Goal: Task Accomplishment & Management: Manage account settings

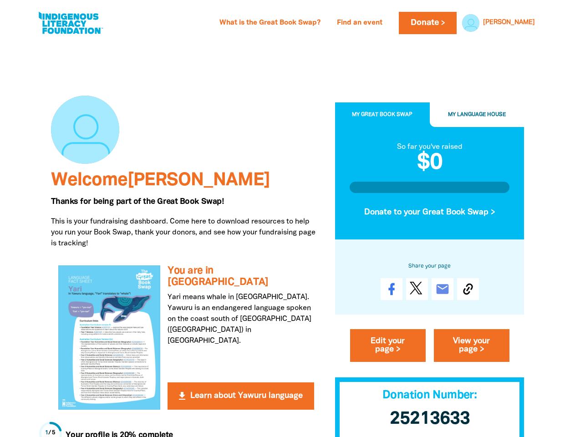
click at [287, 219] on p "This is your fundraising dashboard. Come here to download resources to help you…" at bounding box center [186, 232] width 270 height 33
click at [525, 23] on link "[PERSON_NAME]" at bounding box center [509, 23] width 52 height 6
click at [382, 115] on span "My Great Book Swap" at bounding box center [382, 114] width 61 height 5
click at [477, 115] on span "My Language House" at bounding box center [477, 114] width 58 height 5
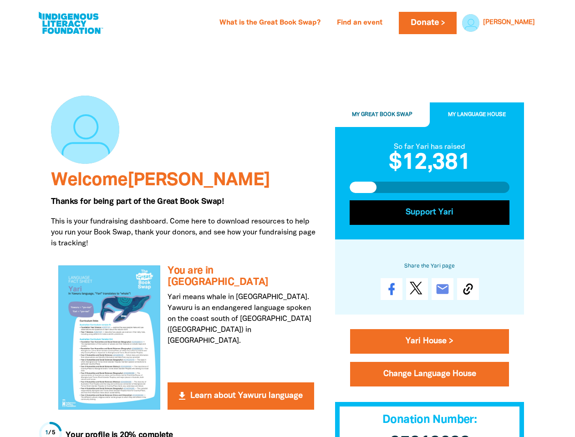
click at [430, 213] on button "Support Yari" at bounding box center [430, 212] width 160 height 25
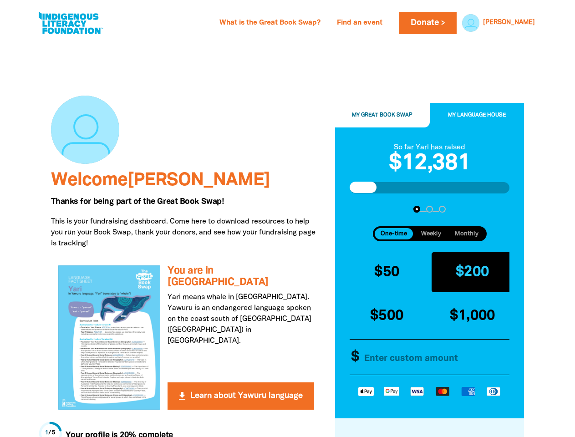
click at [468, 290] on button "$200" at bounding box center [473, 272] width 82 height 40
